Goal: Information Seeking & Learning: Understand process/instructions

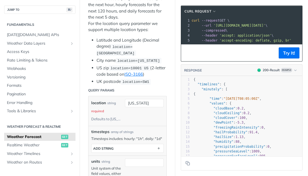
scroll to position [188, 0]
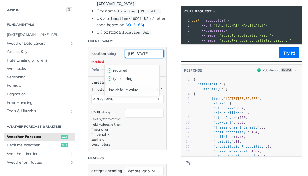
drag, startPoint x: 144, startPoint y: 58, endPoint x: 102, endPoint y: 55, distance: 41.9
click at [125, 55] on input "[US_STATE]" at bounding box center [144, 54] width 39 height 8
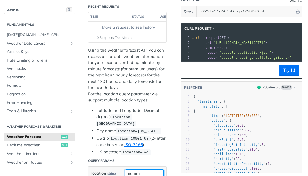
scroll to position [5, 0]
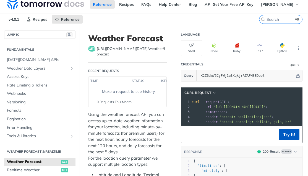
type input "autora"
click at [282, 137] on button "Try It!" at bounding box center [289, 134] width 21 height 11
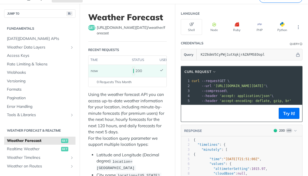
scroll to position [54, 0]
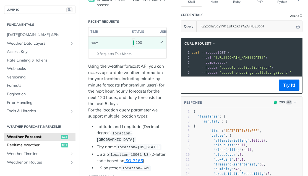
click at [40, 143] on span "Realtime Weather" at bounding box center [33, 145] width 53 height 6
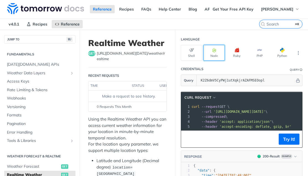
click at [215, 52] on button "Node" at bounding box center [214, 53] width 21 height 16
